Goal: Navigation & Orientation: Find specific page/section

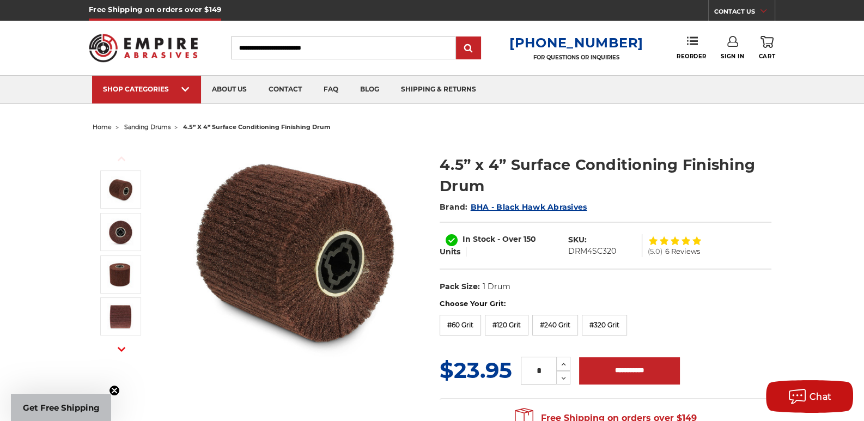
click at [151, 127] on span "sanding drums" at bounding box center [147, 127] width 46 height 8
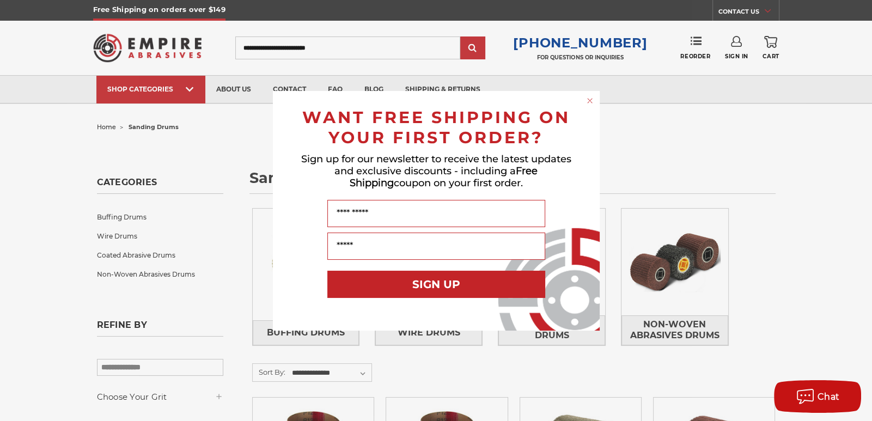
click at [593, 101] on circle "Close dialog" at bounding box center [589, 100] width 10 height 10
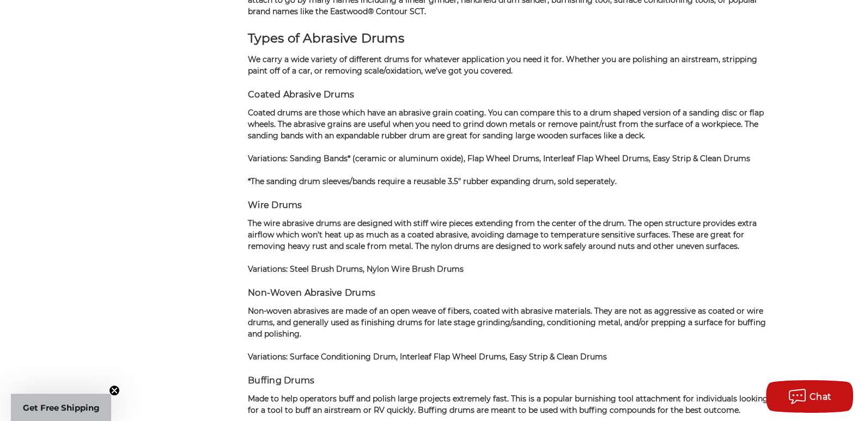
scroll to position [1416, 0]
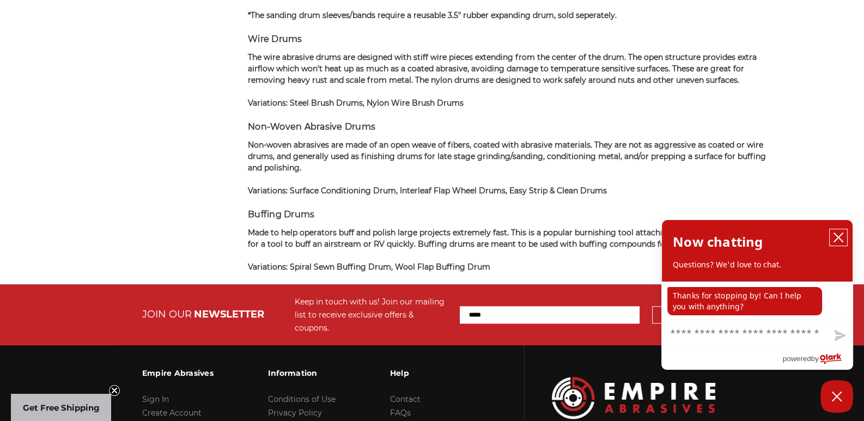
click at [839, 236] on icon "close chatbox" at bounding box center [838, 237] width 11 height 11
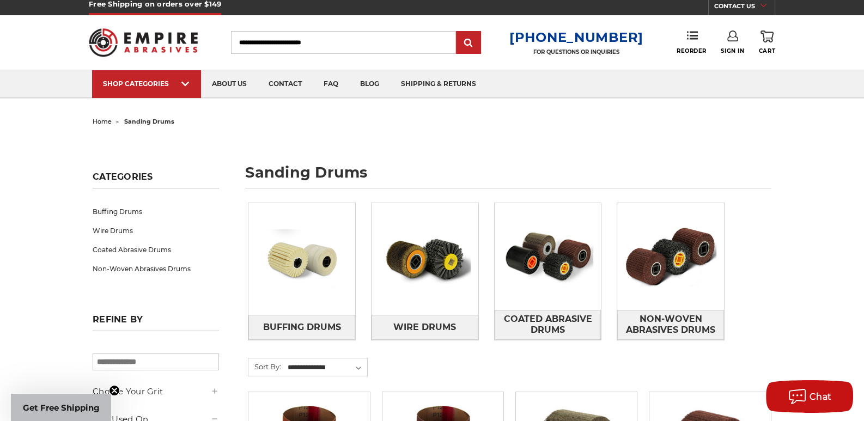
scroll to position [0, 0]
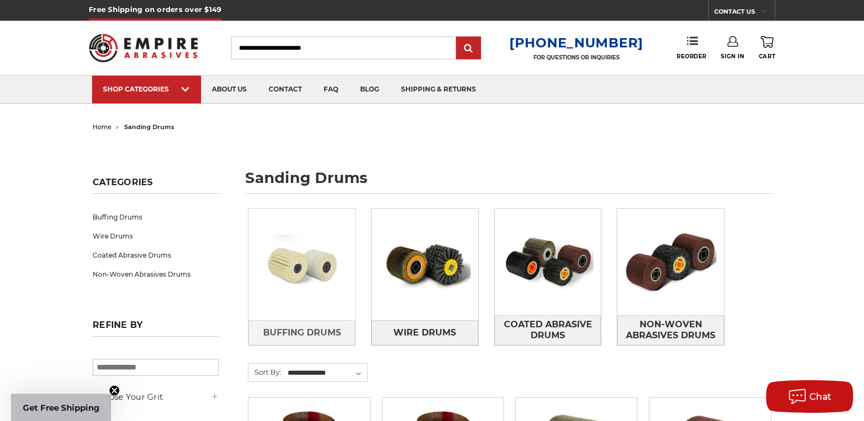
click at [279, 260] on img at bounding box center [301, 264] width 107 height 75
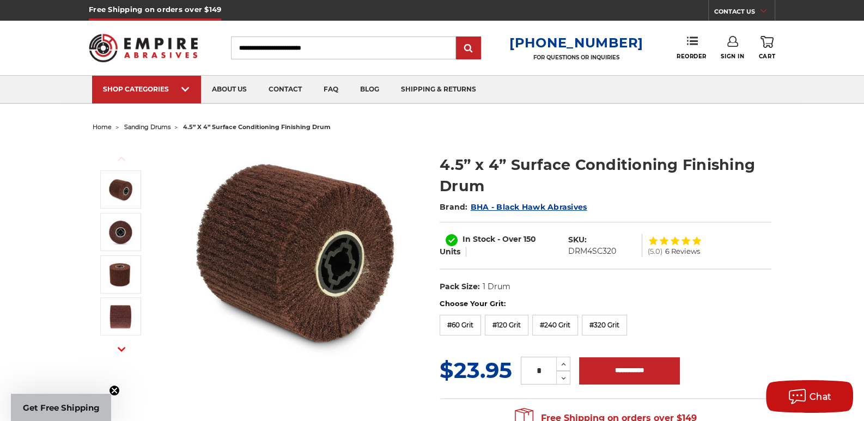
click at [142, 128] on span "sanding drums" at bounding box center [147, 127] width 46 height 8
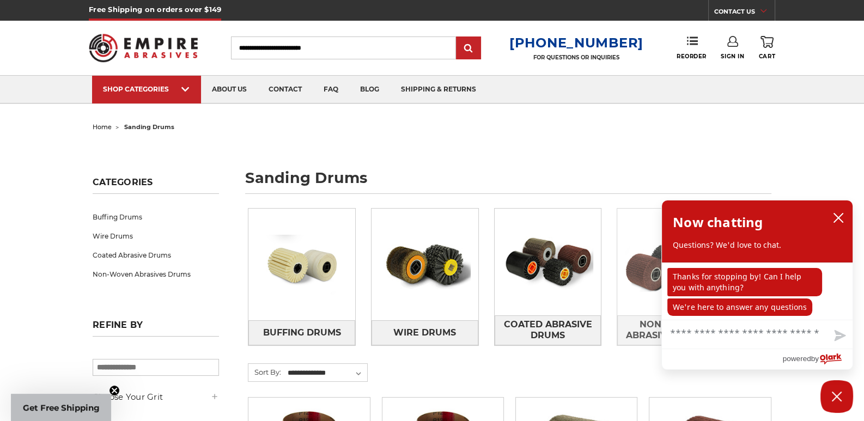
click at [834, 221] on icon "close chatbox" at bounding box center [838, 217] width 11 height 11
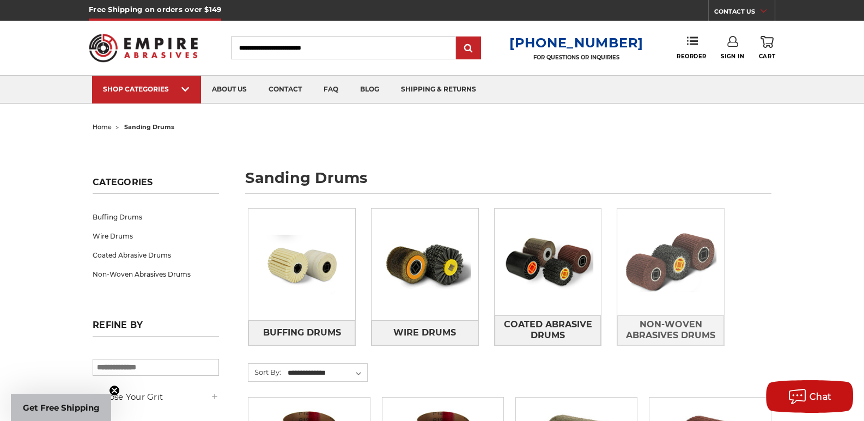
click at [677, 266] on img at bounding box center [670, 261] width 107 height 75
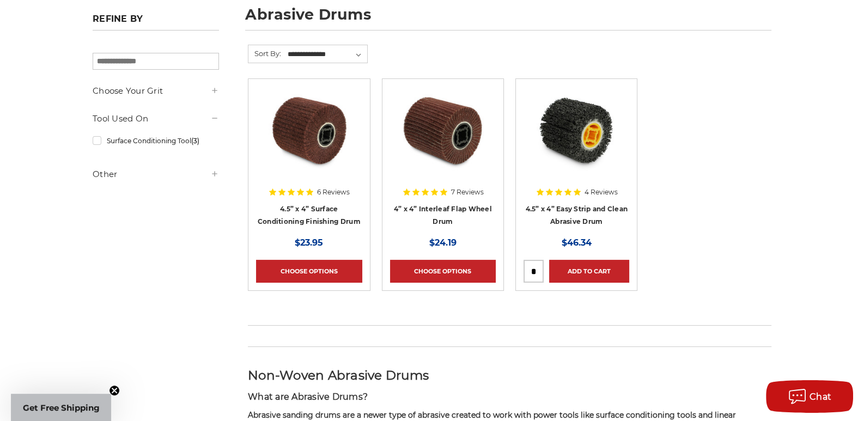
click at [324, 127] on img at bounding box center [308, 130] width 87 height 87
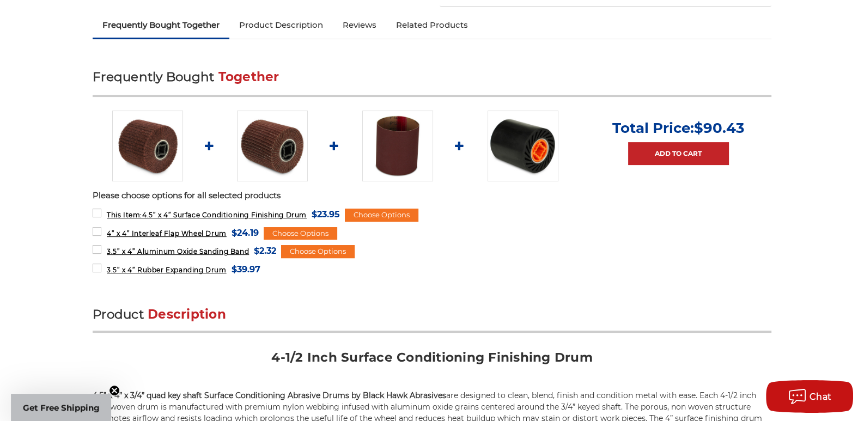
scroll to position [435, 0]
